Goal: Task Accomplishment & Management: Manage account settings

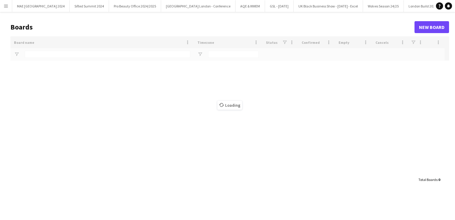
type input "*****"
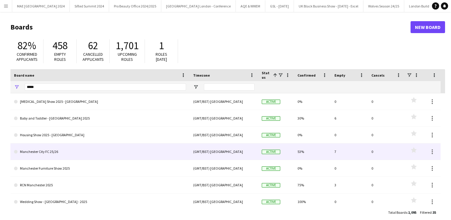
click at [53, 153] on link "Manchester City FC 25/26" at bounding box center [100, 151] width 172 height 17
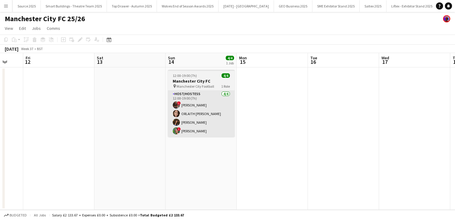
scroll to position [0, 193]
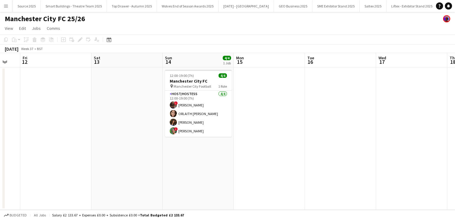
click at [8, 9] on button "Menu" at bounding box center [6, 6] width 12 height 12
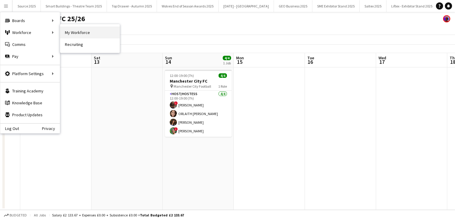
click at [74, 27] on link "My Workforce" at bounding box center [90, 33] width 60 height 12
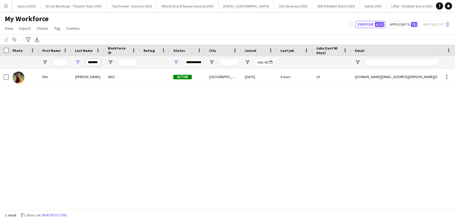
scroll to position [0, 2]
drag, startPoint x: 88, startPoint y: 61, endPoint x: 122, endPoint y: 64, distance: 34.4
click at [122, 64] on div "*******" at bounding box center [323, 62] width 646 height 12
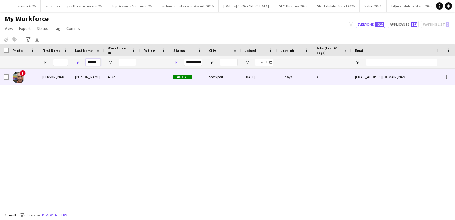
type input "******"
click at [100, 80] on div "Barron" at bounding box center [88, 77] width 33 height 16
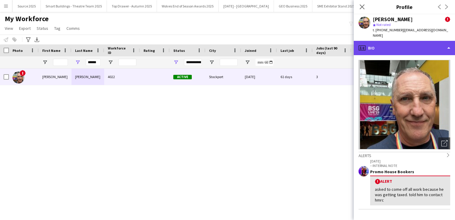
click at [394, 43] on div "profile Bio" at bounding box center [404, 48] width 101 height 14
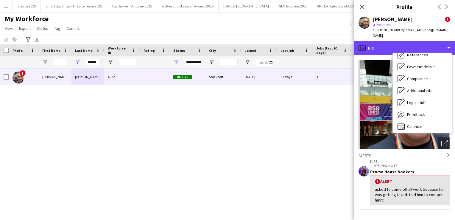
scroll to position [67, 0]
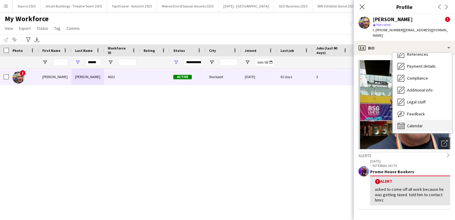
click at [421, 123] on div "Calendar Calendar" at bounding box center [422, 126] width 59 height 12
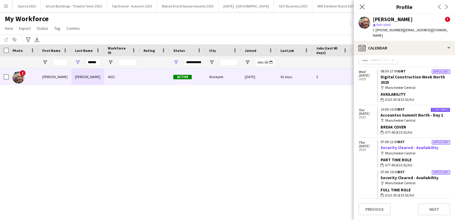
scroll to position [0, 0]
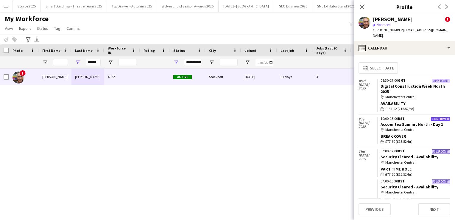
click at [99, 63] on div "******" at bounding box center [88, 62] width 33 height 12
drag, startPoint x: 99, startPoint y: 63, endPoint x: 75, endPoint y: 59, distance: 23.8
click at [75, 59] on div "******" at bounding box center [88, 62] width 33 height 12
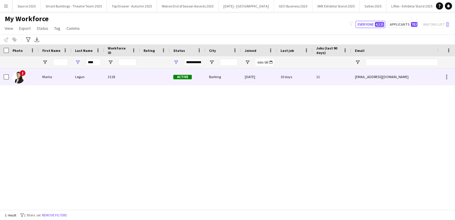
click at [101, 74] on div "Legun" at bounding box center [88, 77] width 33 height 16
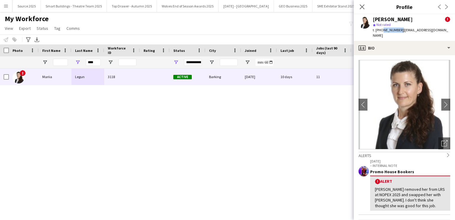
drag, startPoint x: 399, startPoint y: 29, endPoint x: 381, endPoint y: 29, distance: 17.9
click at [381, 29] on span "t. +447722515562" at bounding box center [388, 30] width 31 height 4
copy span "7722515562"
drag, startPoint x: 96, startPoint y: 65, endPoint x: 69, endPoint y: 60, distance: 27.5
click at [69, 60] on div "****" at bounding box center [323, 62] width 646 height 12
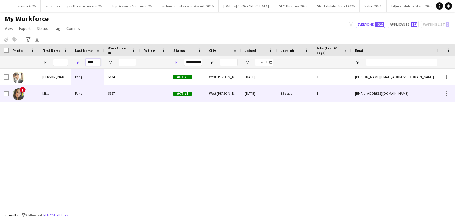
type input "****"
click at [72, 91] on div "Pang" at bounding box center [88, 93] width 33 height 16
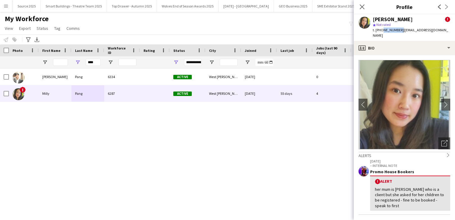
drag, startPoint x: 398, startPoint y: 29, endPoint x: 381, endPoint y: 30, distance: 17.0
click at [381, 30] on span "t. +447709814706" at bounding box center [388, 30] width 31 height 4
copy span "7709814706"
drag, startPoint x: 96, startPoint y: 59, endPoint x: 72, endPoint y: 61, distance: 23.4
click at [72, 61] on div "****" at bounding box center [88, 62] width 33 height 12
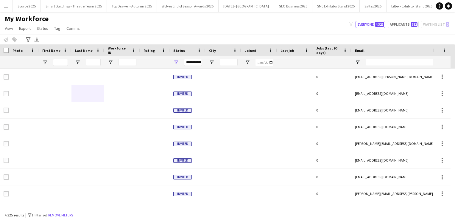
click at [10, 9] on button "Menu" at bounding box center [6, 6] width 12 height 12
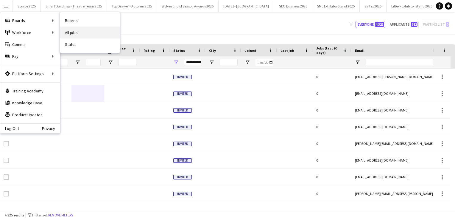
click at [70, 30] on link "All jobs" at bounding box center [90, 33] width 60 height 12
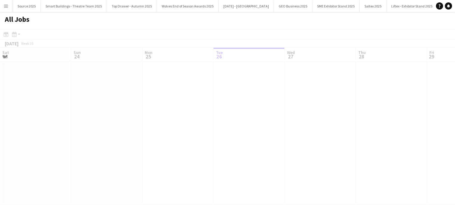
scroll to position [0, 142]
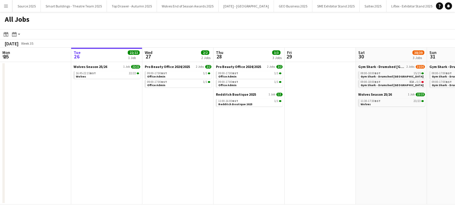
click at [5, 10] on button "Menu" at bounding box center [6, 6] width 12 height 12
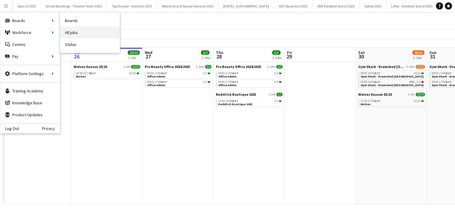
click at [76, 31] on link "All jobs" at bounding box center [90, 33] width 60 height 12
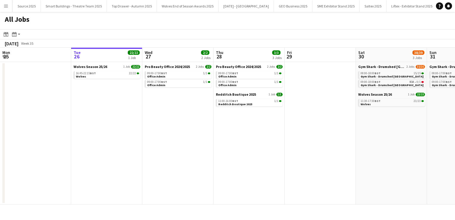
click at [5, 4] on app-icon "Menu" at bounding box center [6, 6] width 5 height 5
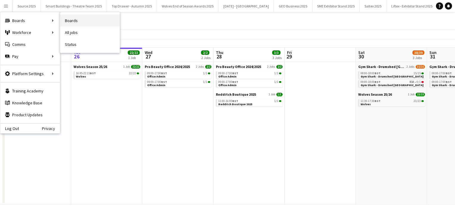
click at [80, 18] on link "Boards" at bounding box center [90, 21] width 60 height 12
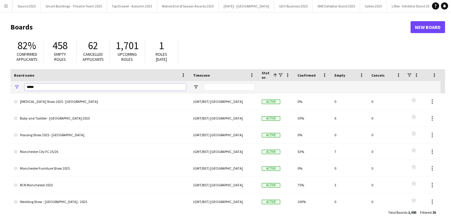
drag, startPoint x: 55, startPoint y: 89, endPoint x: 0, endPoint y: 88, distance: 55.5
click at [0, 88] on html "Menu Boards Boards Boards All jobs Status Workforce Workforce My Workforce Recr…" at bounding box center [225, 113] width 451 height 227
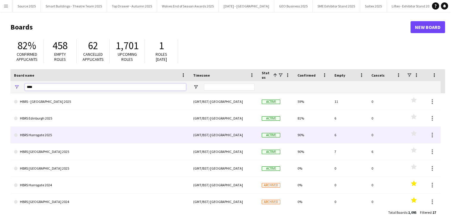
type input "****"
click at [46, 132] on link "HBRS Harrogate 2025" at bounding box center [100, 135] width 172 height 17
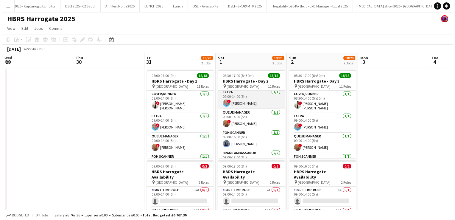
scroll to position [25, 0]
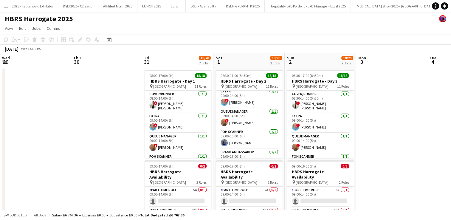
click at [2, 5] on button "Menu" at bounding box center [6, 6] width 12 height 12
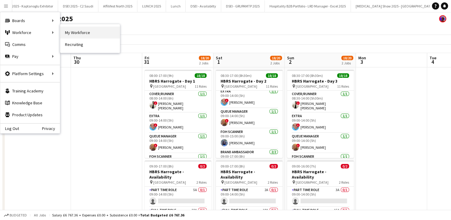
click at [74, 36] on link "My Workforce" at bounding box center [90, 33] width 60 height 12
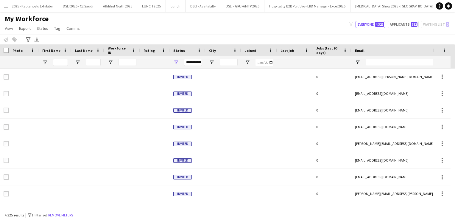
click at [7, 10] on button "Menu" at bounding box center [6, 6] width 12 height 12
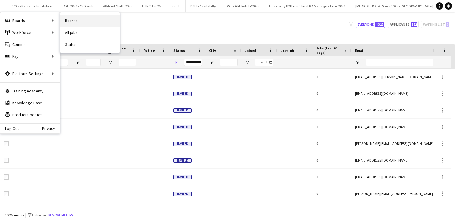
click at [66, 24] on link "Boards" at bounding box center [90, 21] width 60 height 12
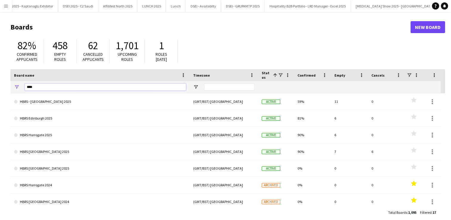
drag, startPoint x: 46, startPoint y: 88, endPoint x: 0, endPoint y: 86, distance: 45.9
click at [0, 86] on main "Boards New Board 82% Confirmed applicants 458 Empty roles 62 Cancelled applican…" at bounding box center [225, 119] width 451 height 215
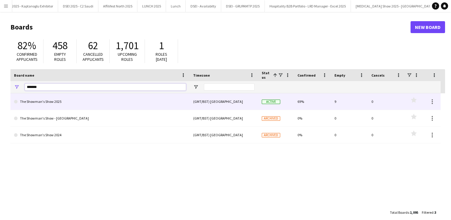
type input "*******"
click at [86, 106] on link "The Showman's Show 2025" at bounding box center [100, 101] width 172 height 17
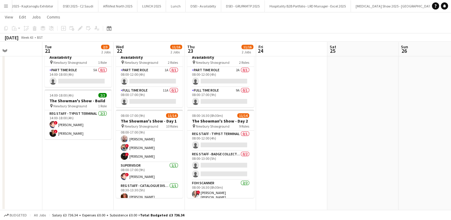
scroll to position [148, 0]
click at [6, 4] on app-icon "Menu" at bounding box center [6, 6] width 5 height 5
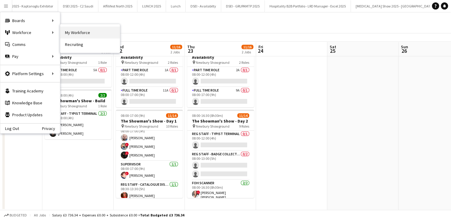
click at [76, 32] on link "My Workforce" at bounding box center [90, 33] width 60 height 12
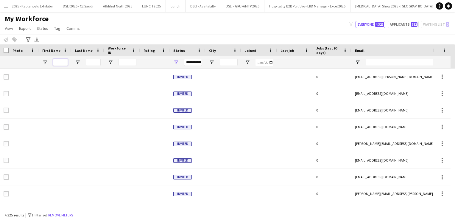
click at [62, 60] on input "First Name Filter Input" at bounding box center [60, 62] width 15 height 7
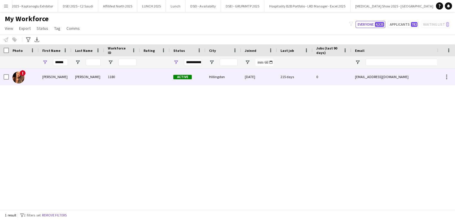
click at [62, 81] on div "Sarita" at bounding box center [55, 77] width 33 height 16
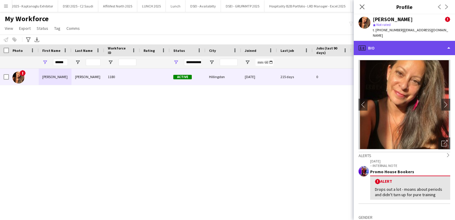
click at [437, 44] on div "profile Bio" at bounding box center [404, 48] width 101 height 14
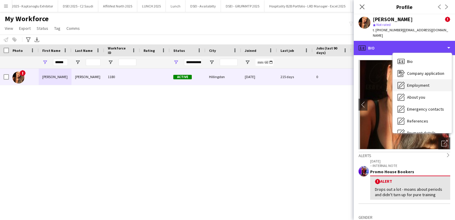
scroll to position [68, 0]
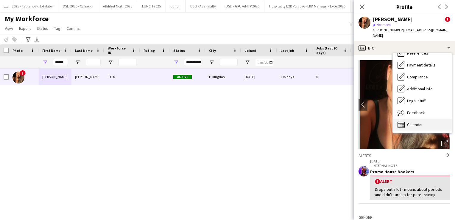
click at [434, 120] on div "Calendar Calendar" at bounding box center [422, 125] width 59 height 12
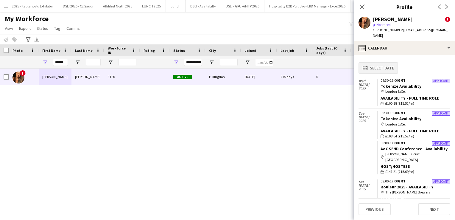
scroll to position [0, 0]
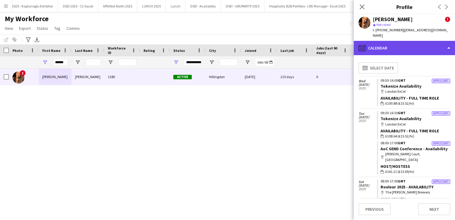
click at [383, 46] on div "calendar-full Calendar" at bounding box center [404, 48] width 101 height 14
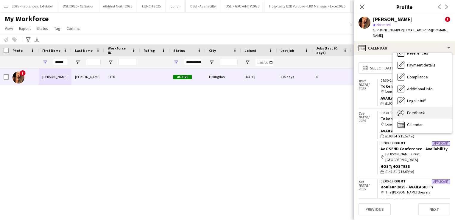
click at [411, 110] on span "Feedback" at bounding box center [416, 112] width 18 height 5
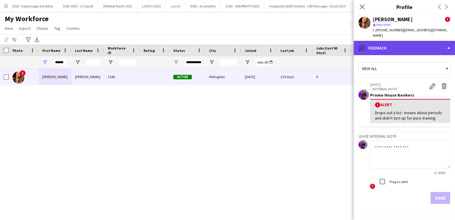
click at [402, 41] on div "bubble-pencil Feedback" at bounding box center [404, 48] width 101 height 14
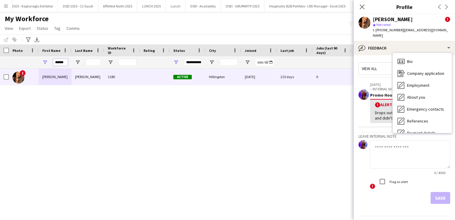
drag, startPoint x: 66, startPoint y: 60, endPoint x: 6, endPoint y: 59, distance: 59.6
click at [6, 59] on div "******" at bounding box center [323, 62] width 646 height 12
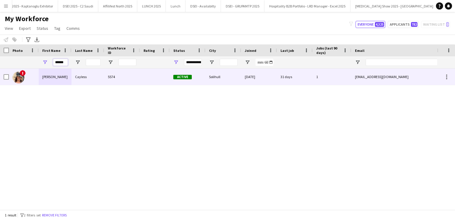
type input "******"
click at [52, 79] on div "Luella" at bounding box center [55, 77] width 33 height 16
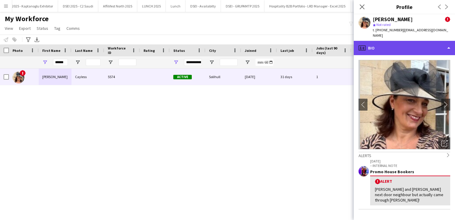
click at [404, 42] on div "profile Bio" at bounding box center [404, 48] width 101 height 14
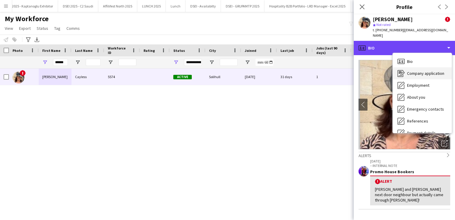
scroll to position [68, 0]
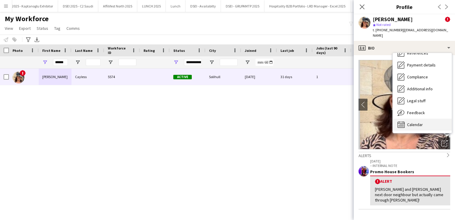
click at [423, 125] on div "Calendar Calendar" at bounding box center [422, 125] width 59 height 12
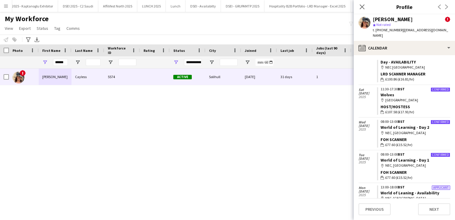
scroll to position [586, 0]
click at [388, 92] on link "Wolves" at bounding box center [388, 94] width 14 height 5
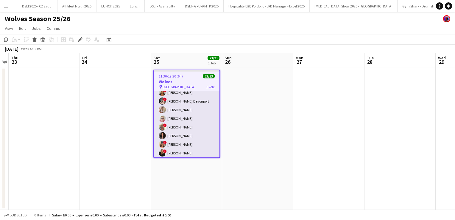
scroll to position [144, 0]
click at [163, 143] on app-user-avatar at bounding box center [162, 142] width 7 height 7
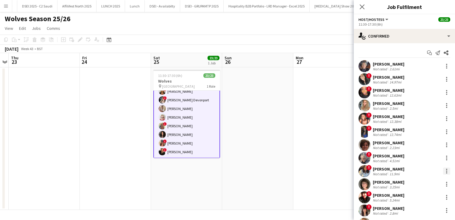
scroll to position [158, 0]
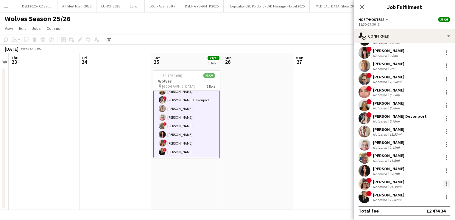
click at [446, 186] on div at bounding box center [446, 185] width 1 height 1
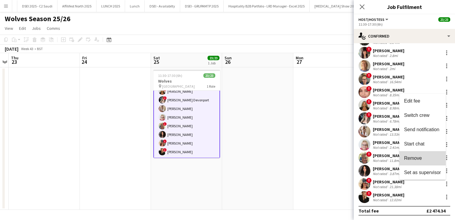
click at [421, 162] on button "Remove" at bounding box center [423, 158] width 46 height 14
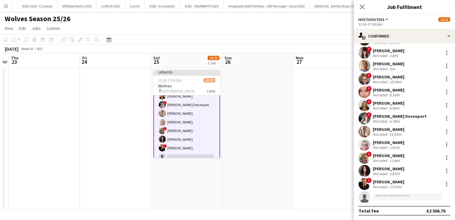
click at [234, 116] on app-date-cell at bounding box center [257, 138] width 71 height 142
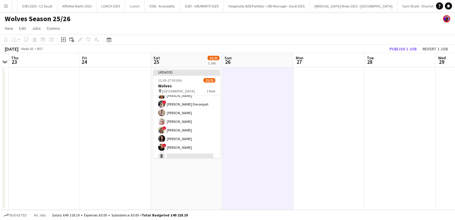
scroll to position [143, 0]
click at [402, 48] on button "Publish 1 job" at bounding box center [403, 49] width 32 height 8
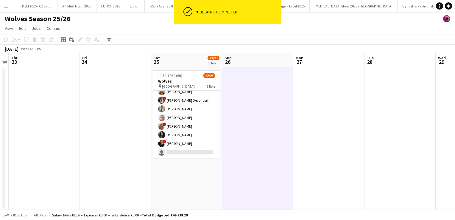
scroll to position [143, 0]
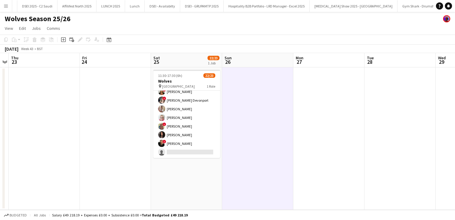
click at [7, 8] on app-icon "Menu" at bounding box center [6, 6] width 5 height 5
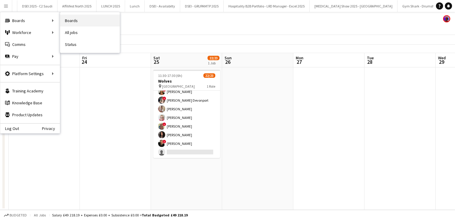
click at [71, 21] on link "Boards" at bounding box center [90, 21] width 60 height 12
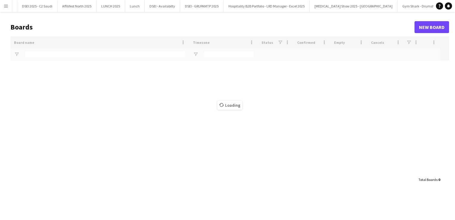
type input "*******"
